Goal: Task Accomplishment & Management: Use online tool/utility

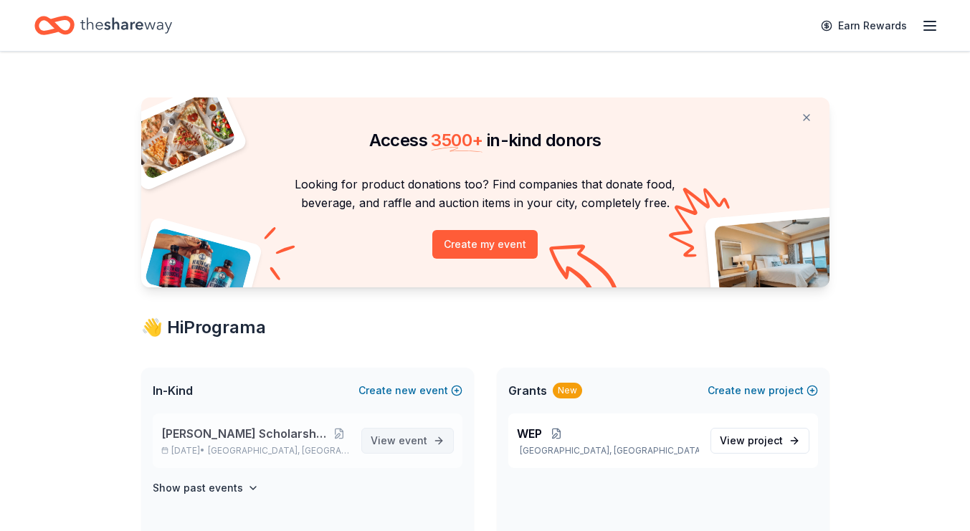
click at [426, 439] on span "event" at bounding box center [413, 440] width 29 height 12
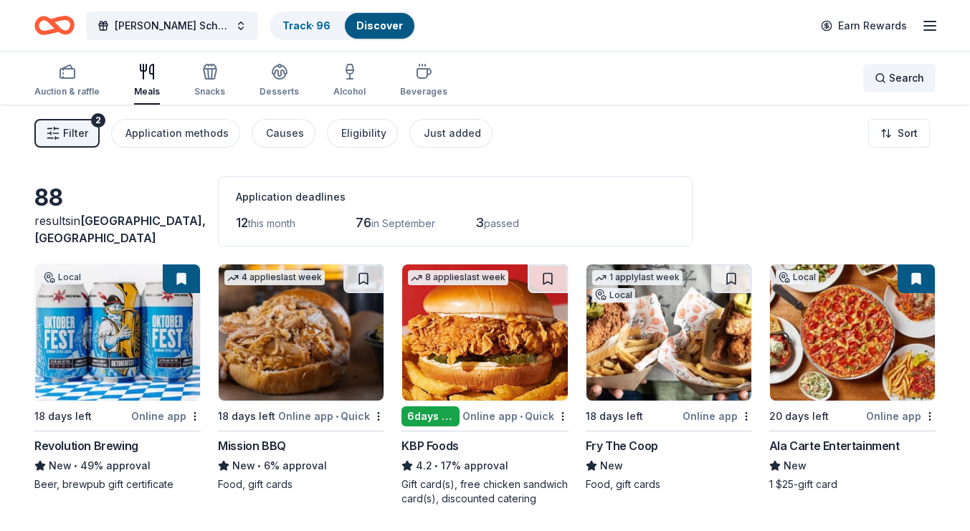
click at [883, 77] on div "Search" at bounding box center [899, 78] width 49 height 17
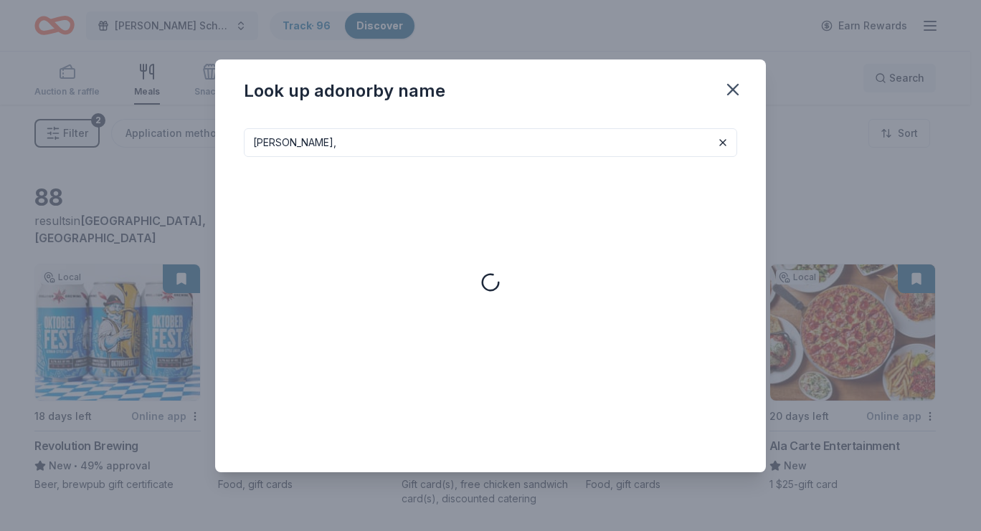
type input "[PERSON_NAME],"
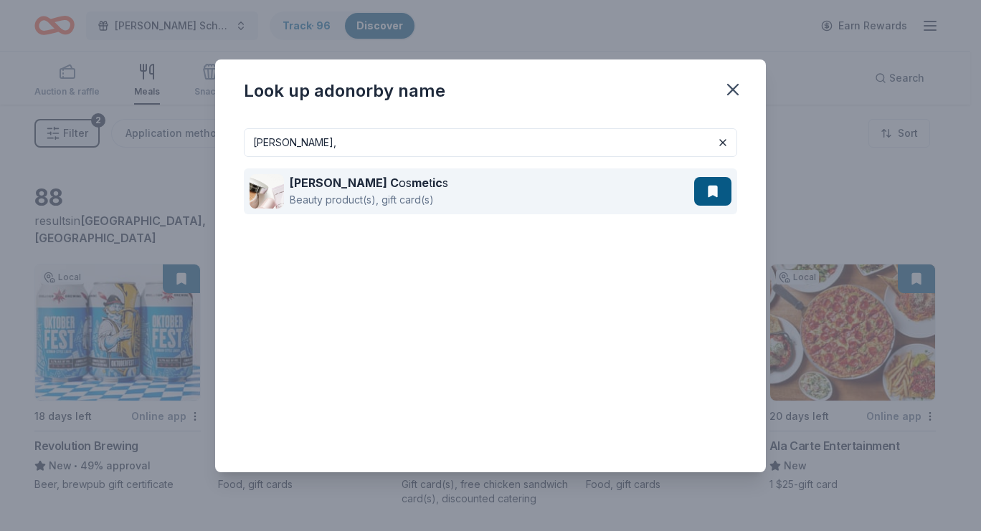
click at [718, 206] on div "[PERSON_NAME] C os me t ic s Beauty product(s), gift card(s)" at bounding box center [490, 191] width 493 height 46
click at [711, 182] on button at bounding box center [712, 191] width 37 height 29
click at [353, 189] on strong "[PERSON_NAME] C" at bounding box center [344, 183] width 109 height 14
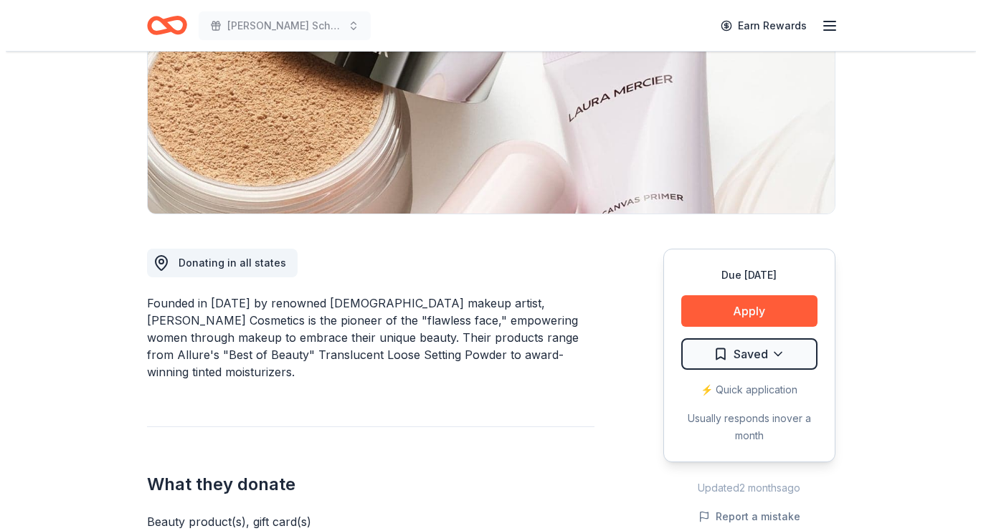
scroll to position [227, 0]
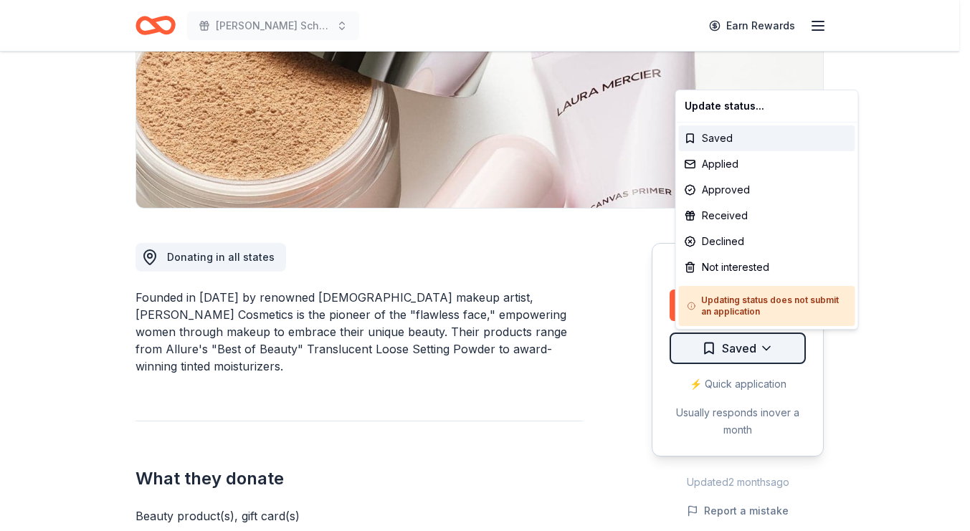
click at [773, 304] on html "Betty Jane Boyd Scholarship Fundraiser Earn Rewards Due in 18 days Share Laura …" at bounding box center [485, 38] width 970 height 531
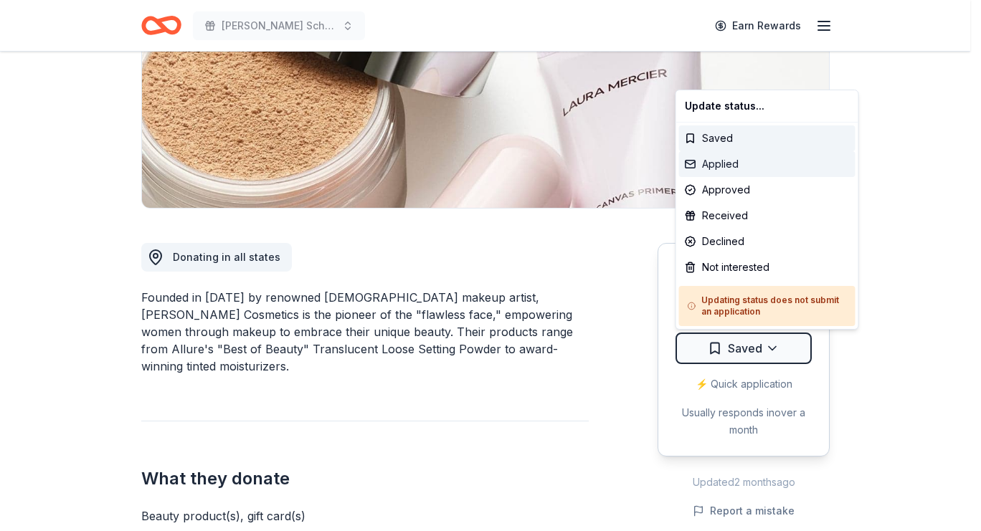
click at [735, 161] on div "Applied" at bounding box center [767, 164] width 176 height 26
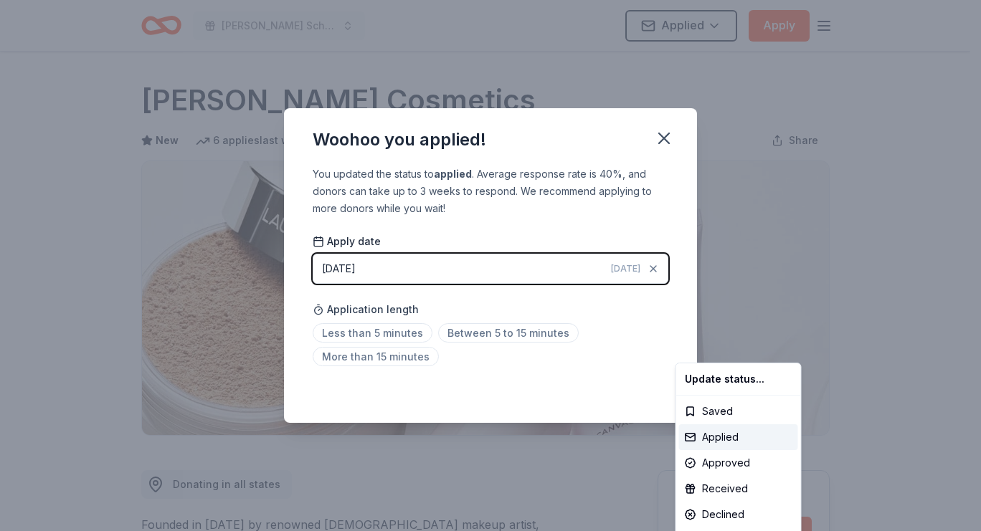
click at [663, 137] on html "Betty Jane Boyd Scholarship Fundraiser Applied Apply Due in 18 days Share Laura…" at bounding box center [490, 265] width 981 height 531
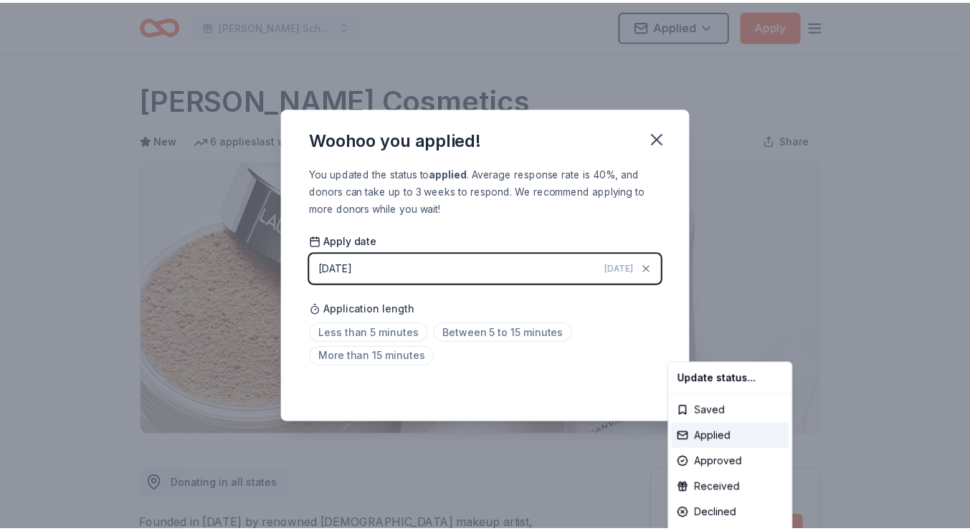
scroll to position [310, 0]
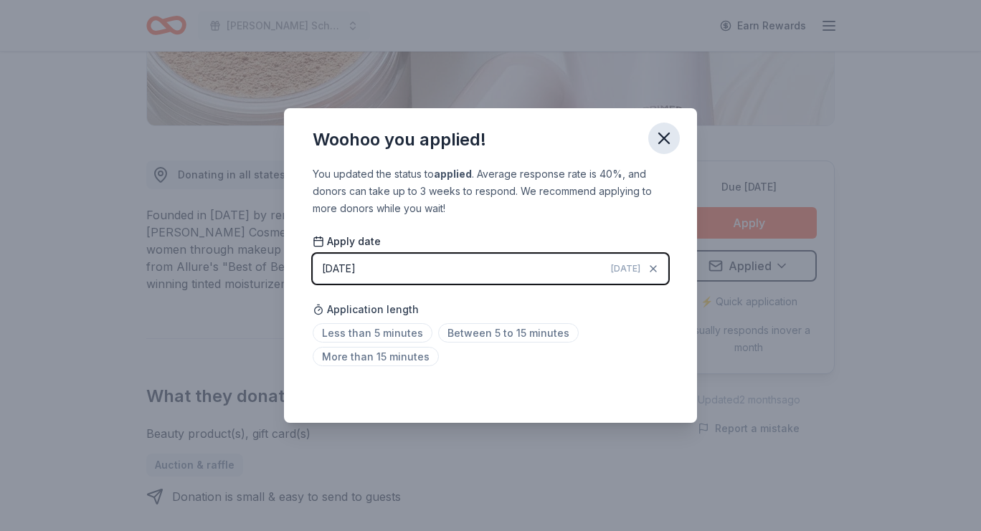
click at [664, 137] on icon "button" at bounding box center [664, 138] width 10 height 10
